Goal: Task Accomplishment & Management: Use online tool/utility

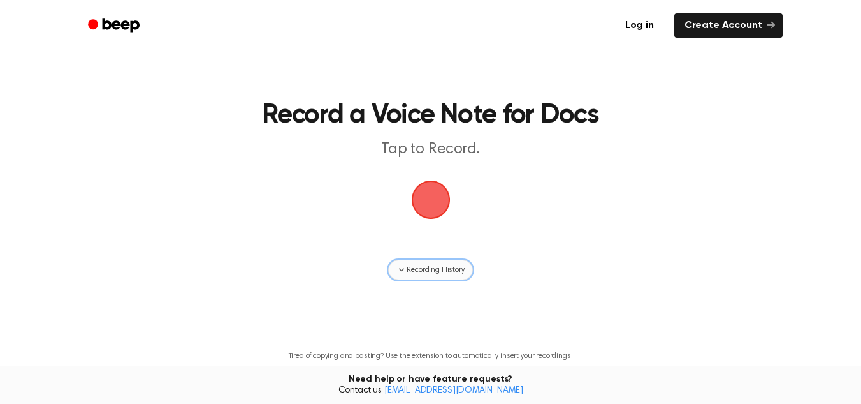
click at [439, 266] on span "Recording History" at bounding box center [435, 269] width 57 height 11
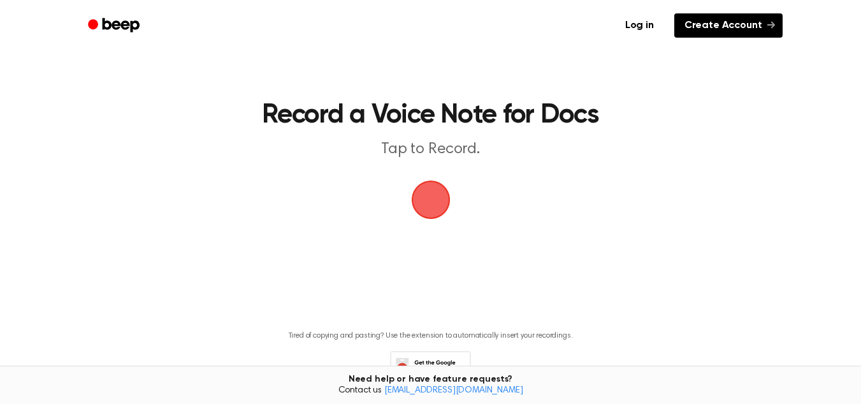
click at [738, 25] on link "Create Account" at bounding box center [728, 25] width 108 height 24
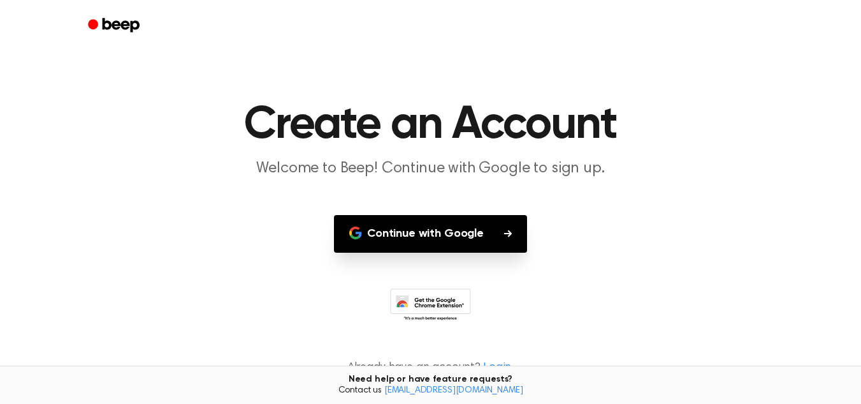
click at [450, 231] on button "Continue with Google" at bounding box center [430, 234] width 193 height 38
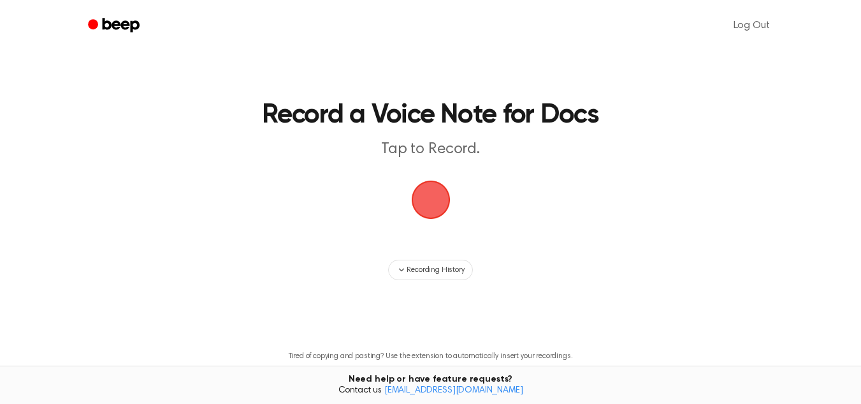
click at [432, 212] on span "button" at bounding box center [430, 199] width 39 height 39
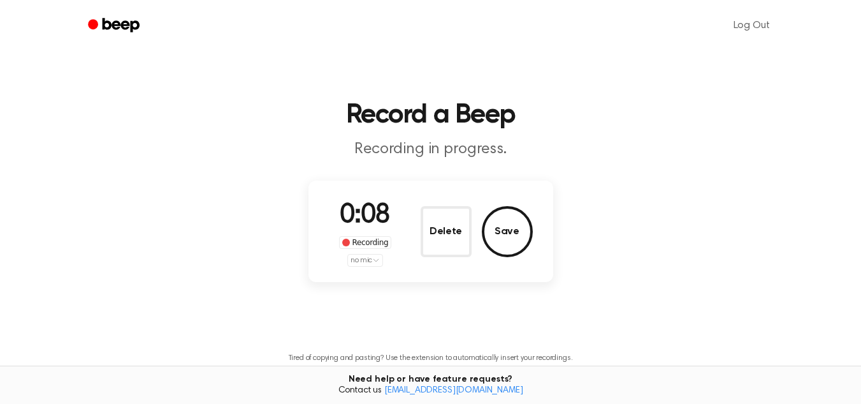
click at [374, 263] on html "Log Out Record a Beep Recording in progress. 0:08 Recording no mic Delete Save …" at bounding box center [430, 252] width 861 height 505
click at [458, 223] on html "Log Out Record a Beep Recording in progress. 0:11 Recording no mic Delete Save …" at bounding box center [430, 252] width 861 height 505
click at [458, 223] on button "Delete" at bounding box center [446, 231] width 51 height 51
